Goal: Find specific page/section

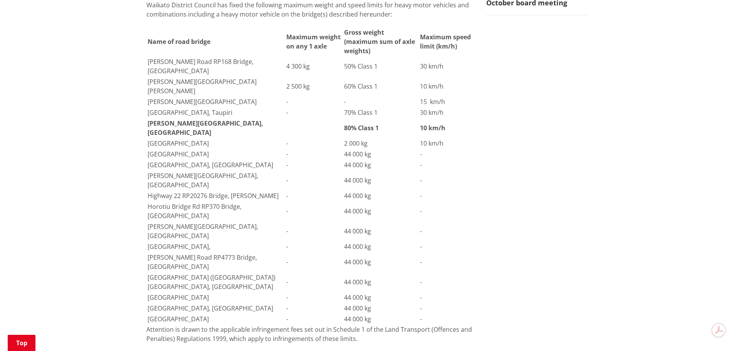
scroll to position [231, 0]
click at [344, 131] on b "80% Class 1" at bounding box center [361, 126] width 35 height 8
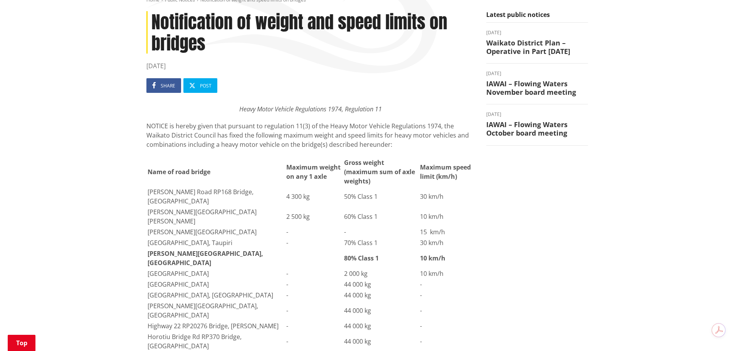
scroll to position [0, 0]
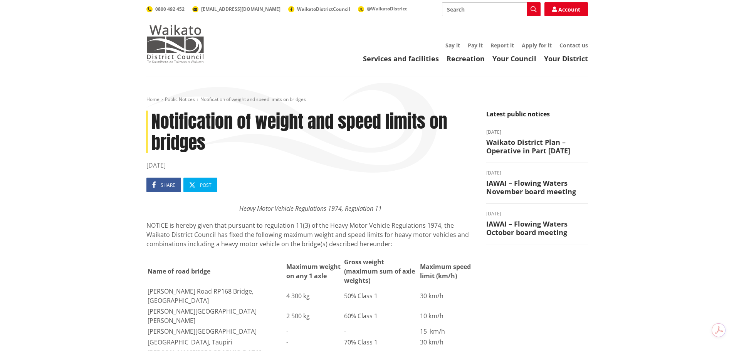
click at [178, 51] on img at bounding box center [175, 44] width 58 height 39
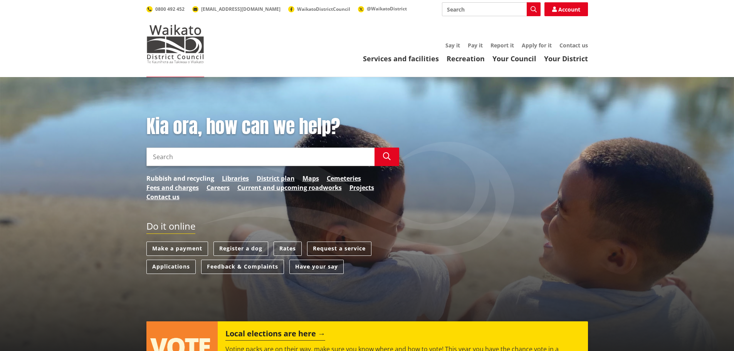
click at [200, 178] on link "Rubbish and recycling" at bounding box center [180, 178] width 68 height 9
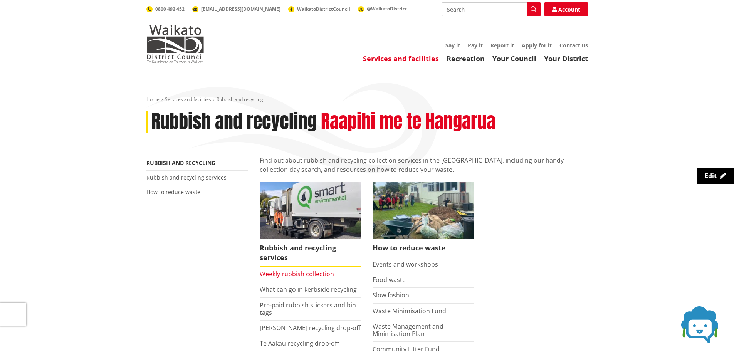
click at [311, 275] on link "Weekly rubbish collection" at bounding box center [297, 274] width 74 height 8
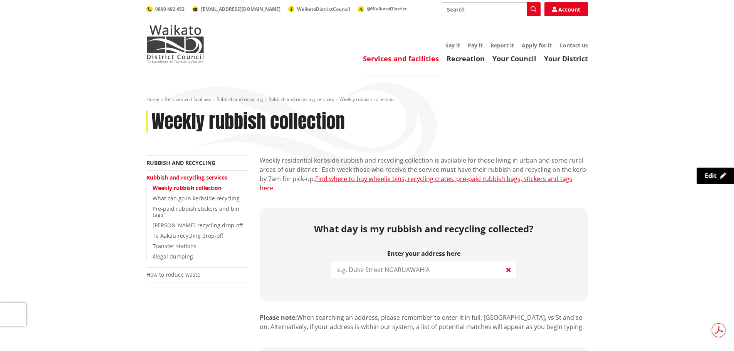
click at [390, 262] on input "search" at bounding box center [423, 269] width 185 height 17
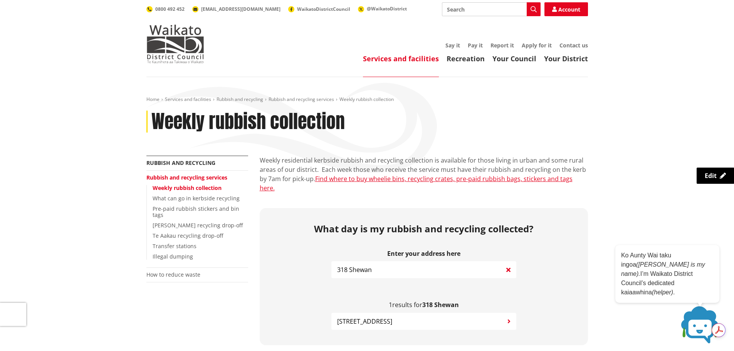
type input "318 Shewan"
click at [380, 317] on span "318 Shewan Road GORDONTON" at bounding box center [364, 321] width 55 height 9
